Goal: Task Accomplishment & Management: Manage account settings

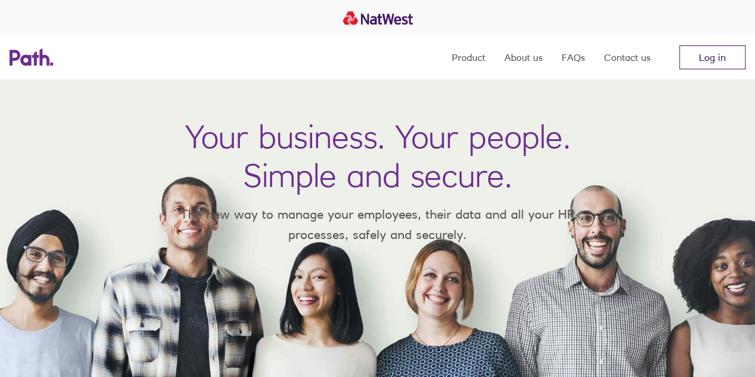
click at [721, 55] on link "Log in" at bounding box center [712, 57] width 66 height 24
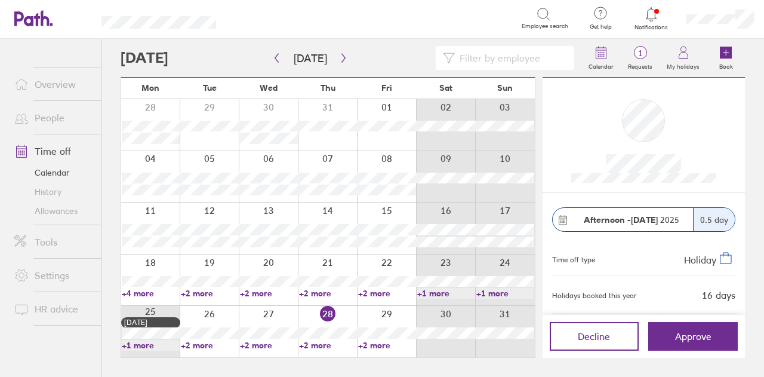
click at [650, 11] on icon at bounding box center [651, 14] width 14 height 14
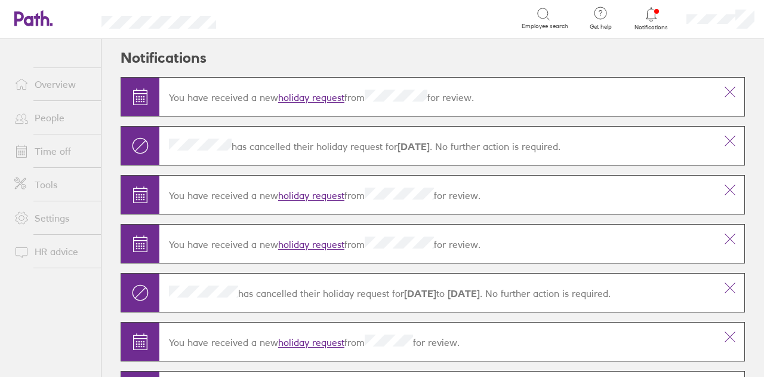
click at [321, 92] on link "holiday request" at bounding box center [311, 98] width 66 height 12
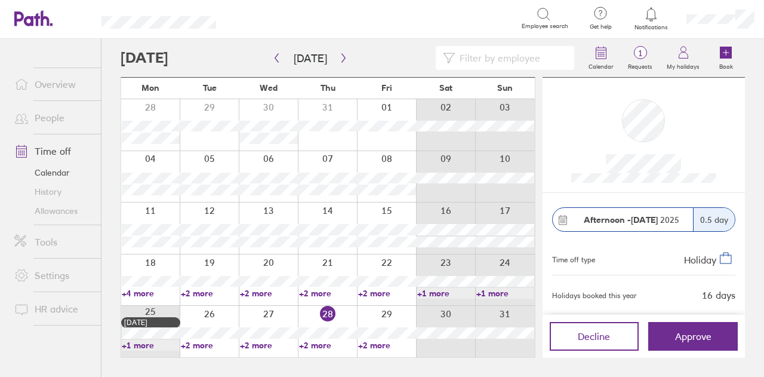
click at [690, 332] on span "Approve" at bounding box center [693, 336] width 36 height 11
